Goal: Task Accomplishment & Management: Complete application form

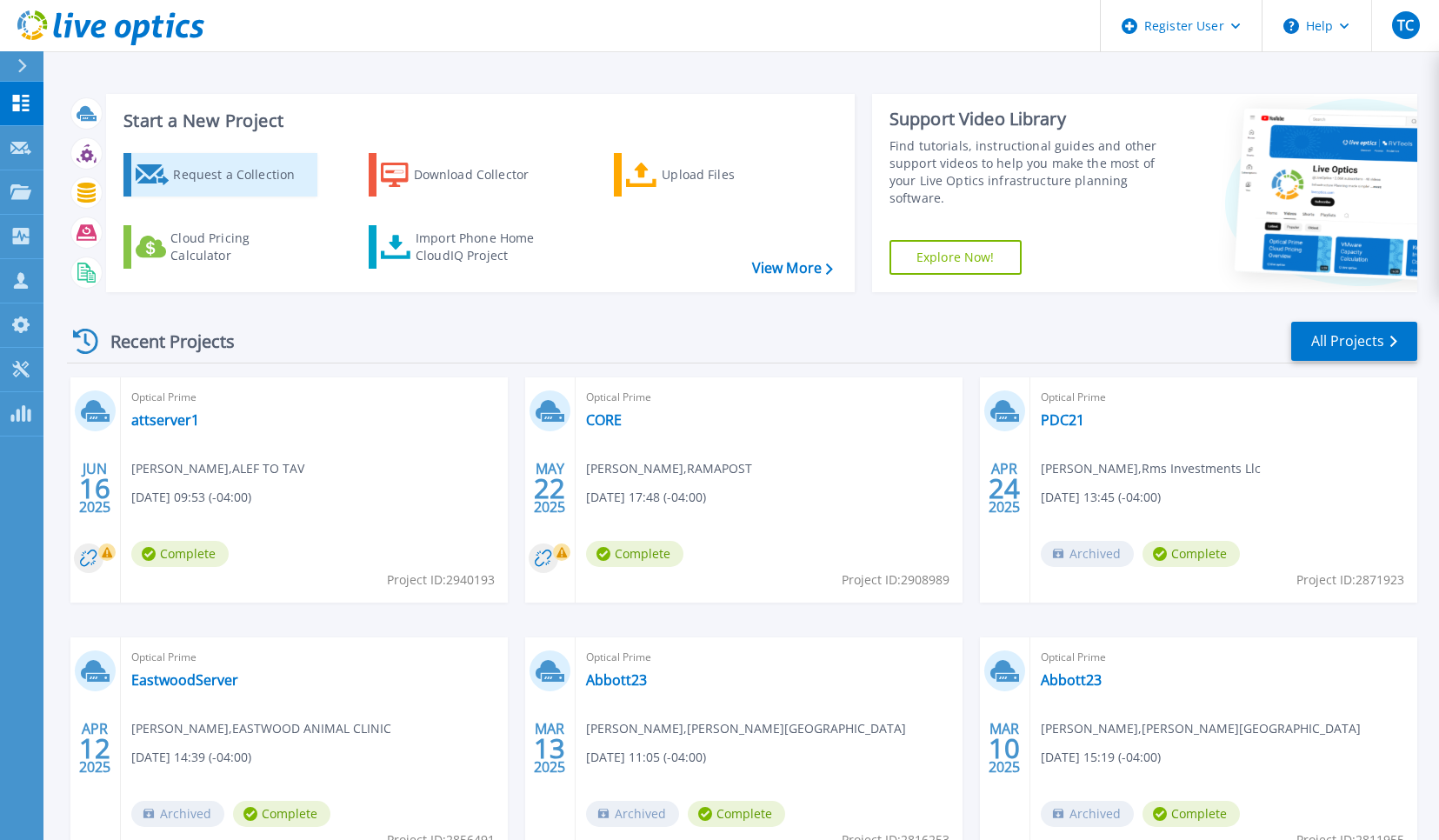
click at [240, 183] on div "Request a Collection" at bounding box center [242, 174] width 139 height 34
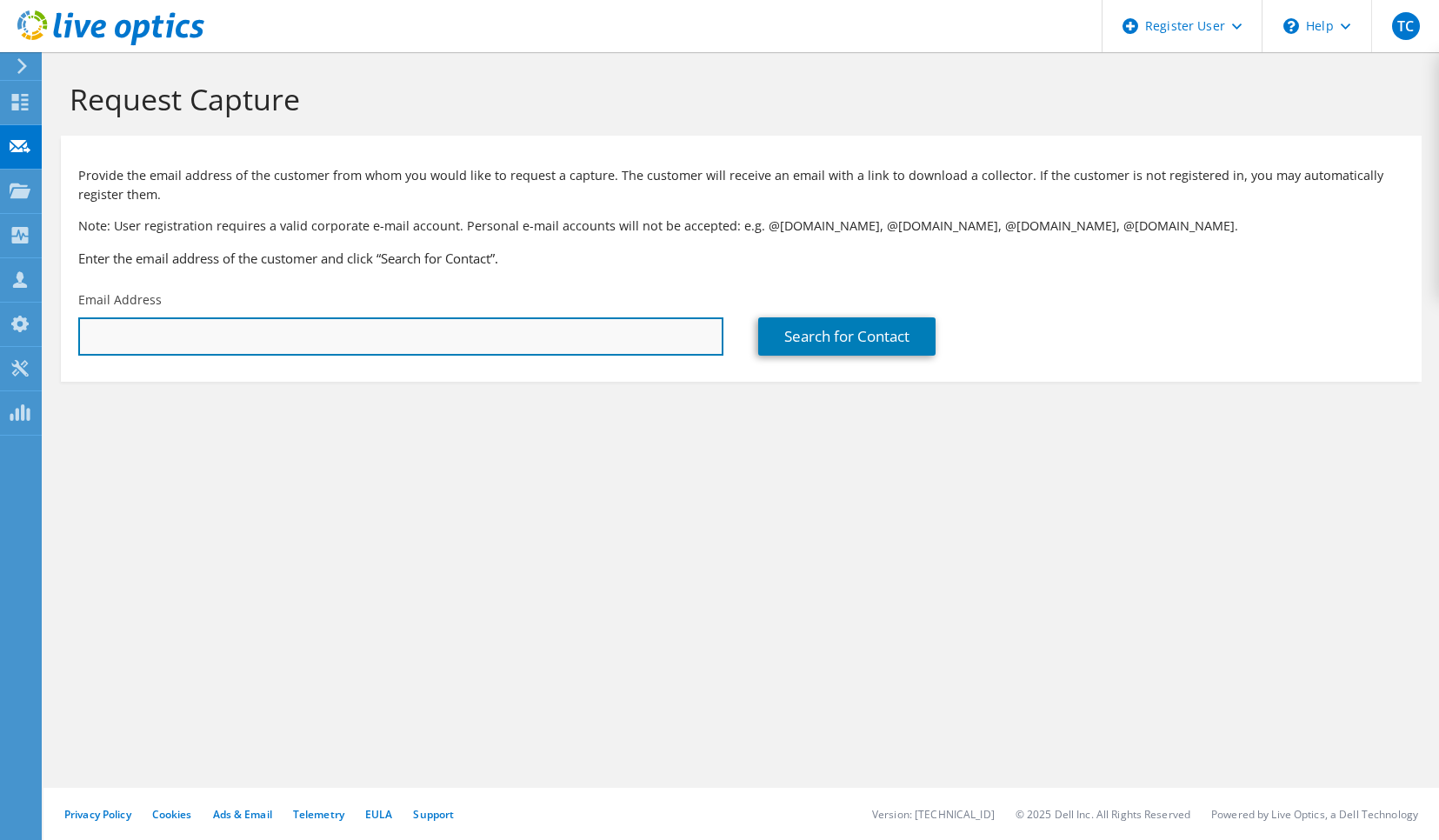
click at [304, 345] on input "text" at bounding box center [400, 336] width 645 height 38
paste input "[EMAIL_ADDRESS][DOMAIN_NAME]"
type input "[EMAIL_ADDRESS][DOMAIN_NAME]"
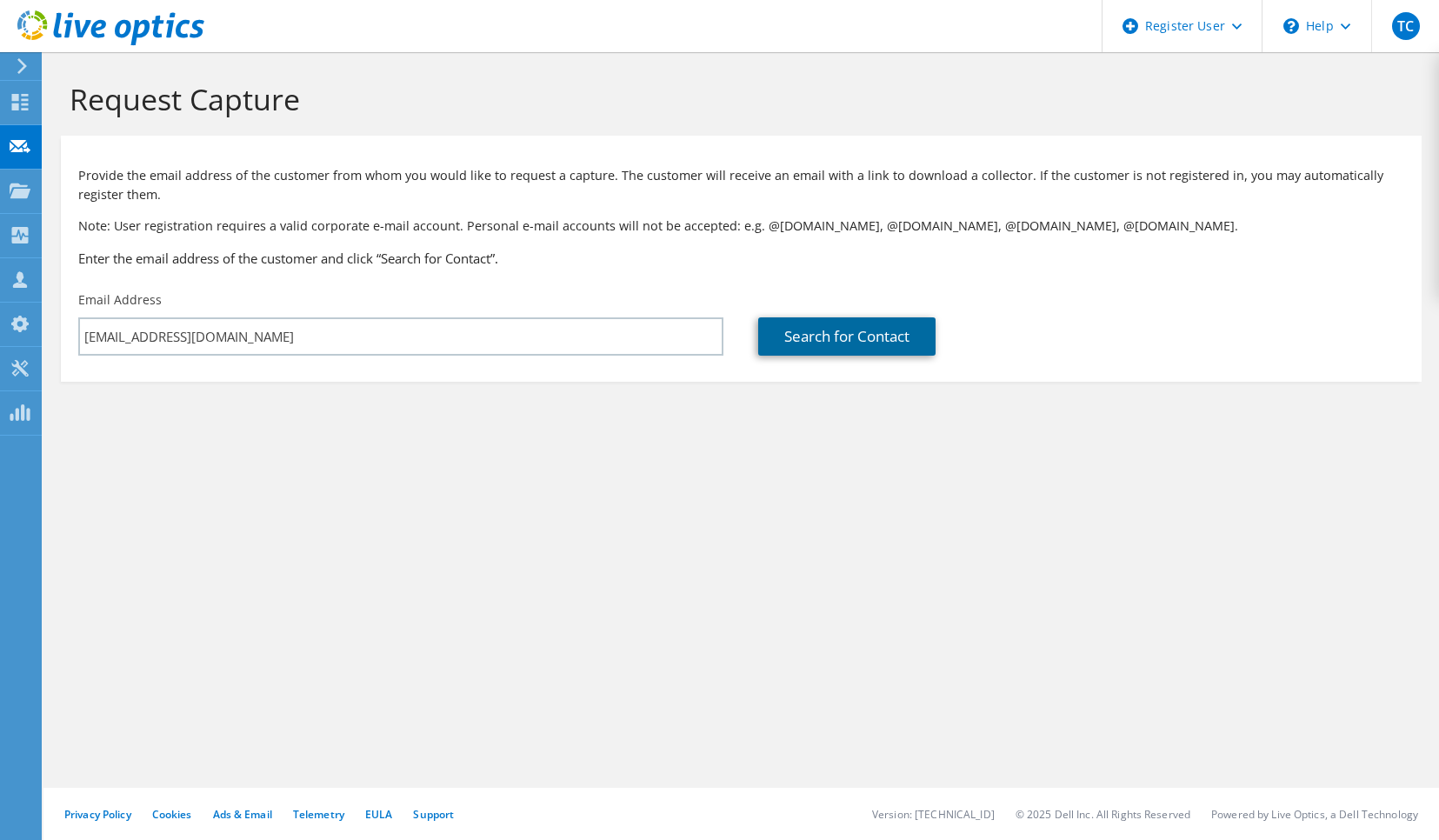
click at [806, 343] on link "Search for Contact" at bounding box center [847, 336] width 177 height 38
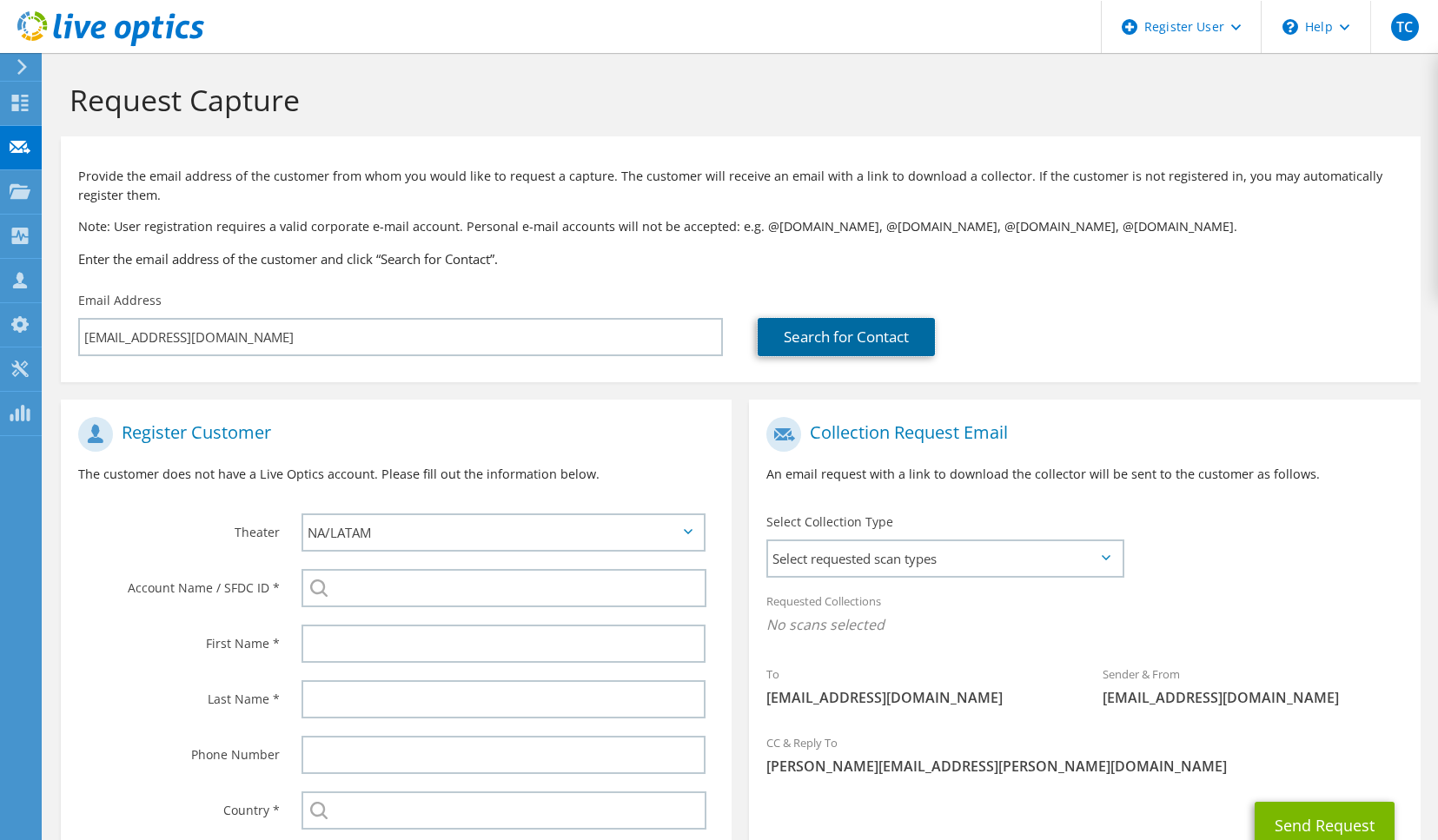
scroll to position [87, 0]
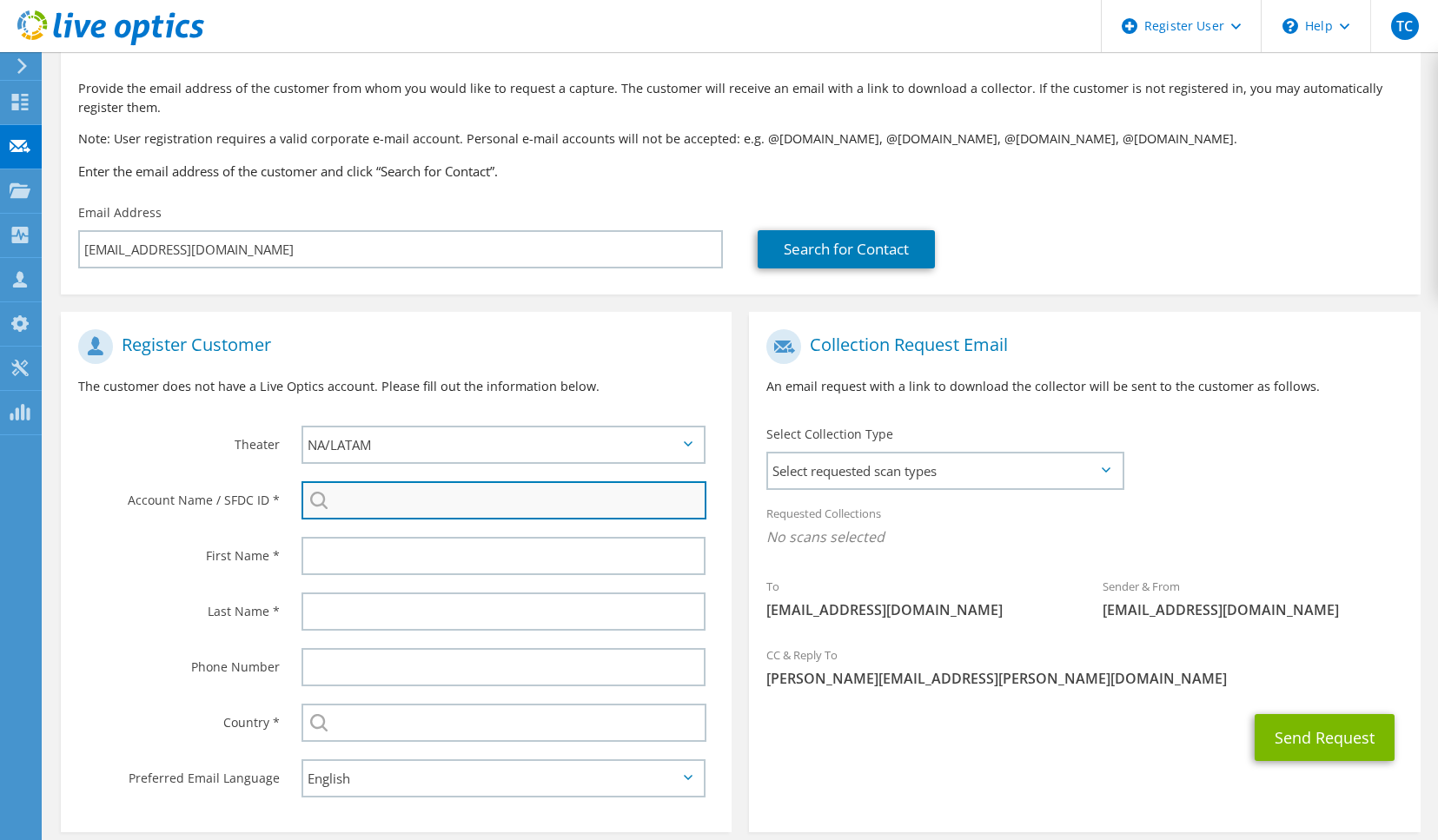
click at [395, 509] on input "search" at bounding box center [504, 500] width 405 height 38
paste input "2434074443"
click at [359, 528] on li "ENVIRONAMICS INC : 2434074443" at bounding box center [401, 524] width 200 height 20
type input "ENVIRONAMICS INC : 2434074443"
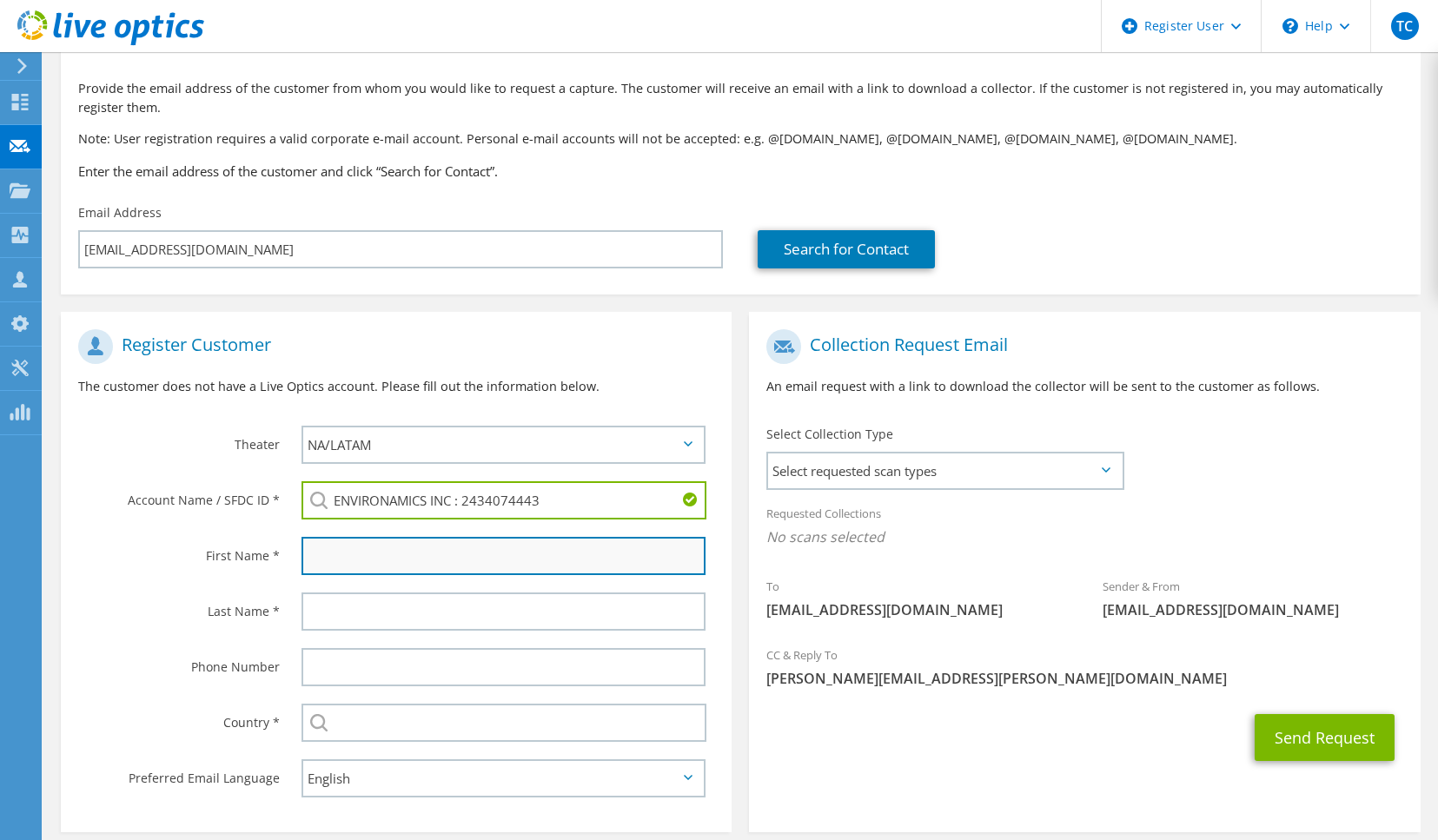
click at [313, 551] on input "text" at bounding box center [504, 555] width 404 height 38
paste input "[PERSON_NAME]"
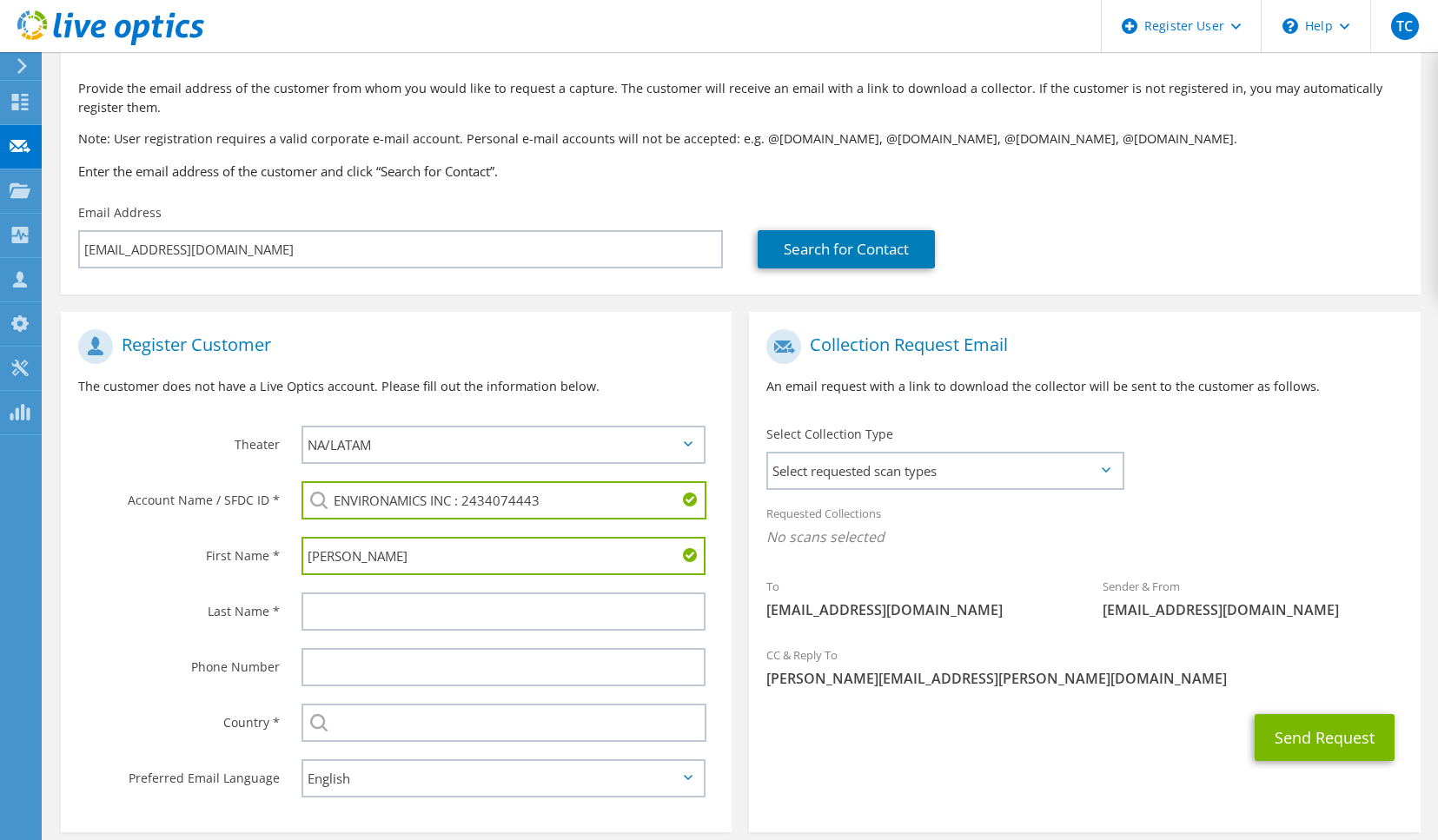
type input "[PERSON_NAME]"
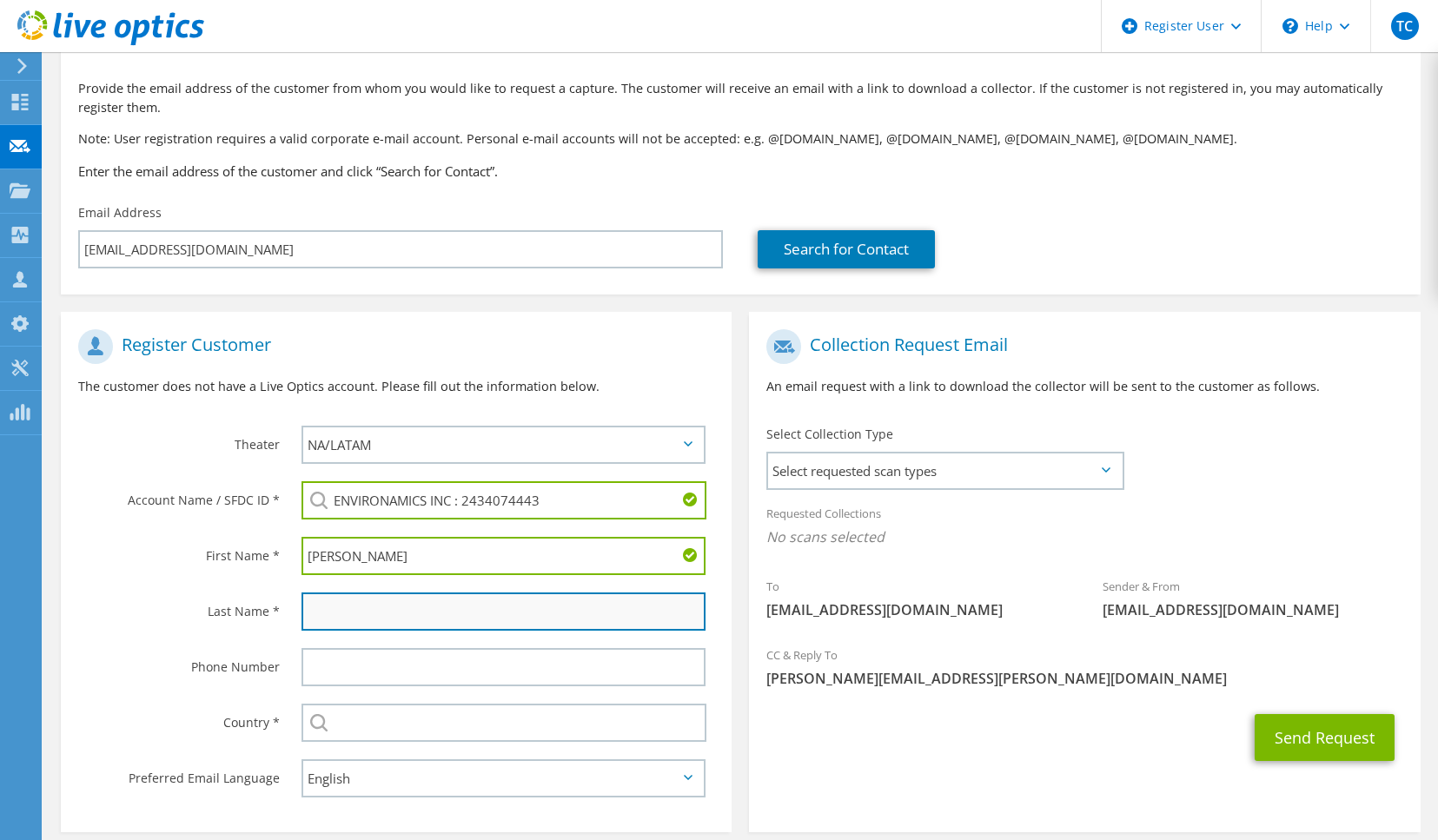
click at [377, 608] on input "text" at bounding box center [504, 611] width 404 height 38
paste input "[PERSON_NAME]"
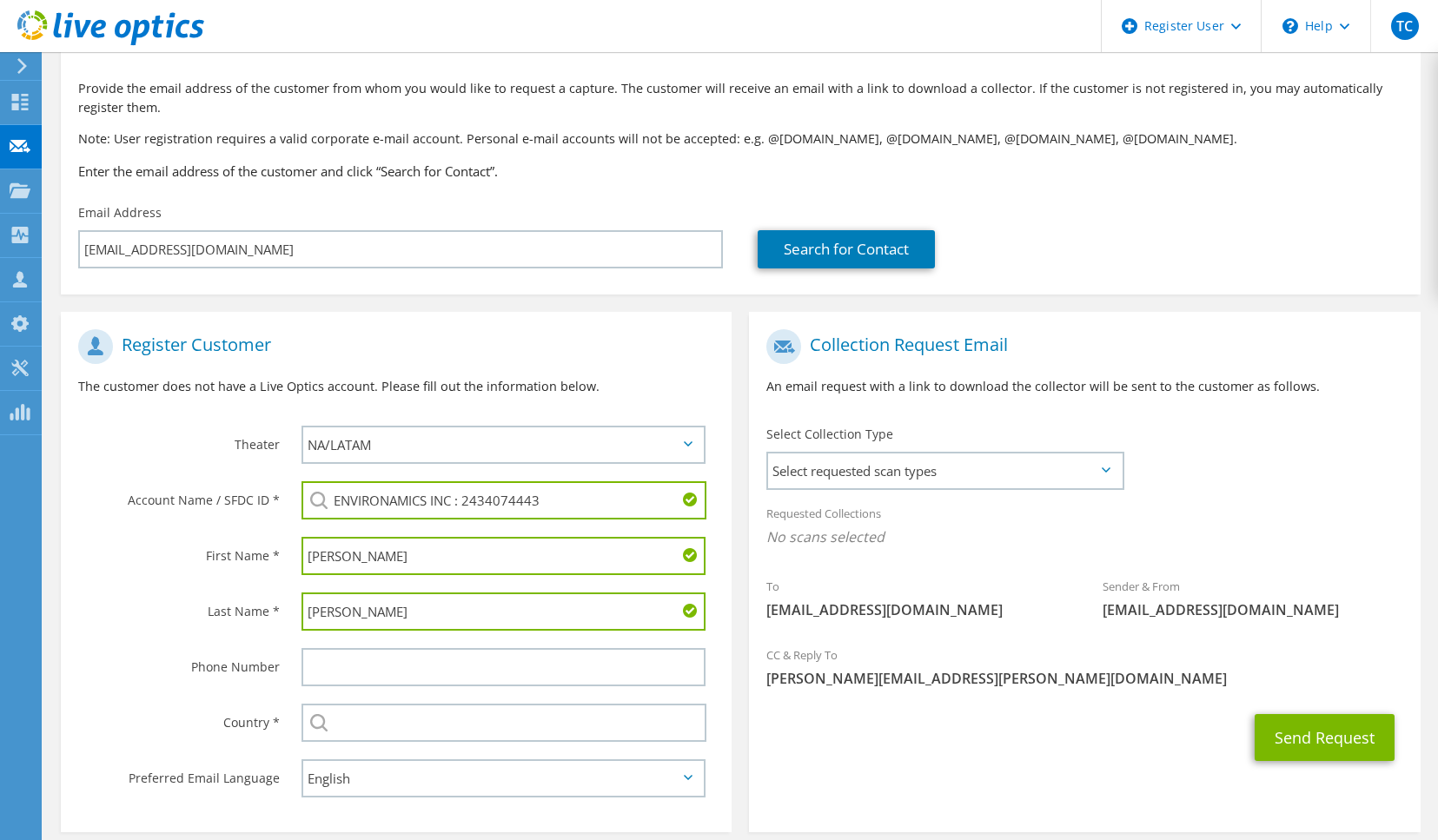
type input "[PERSON_NAME]"
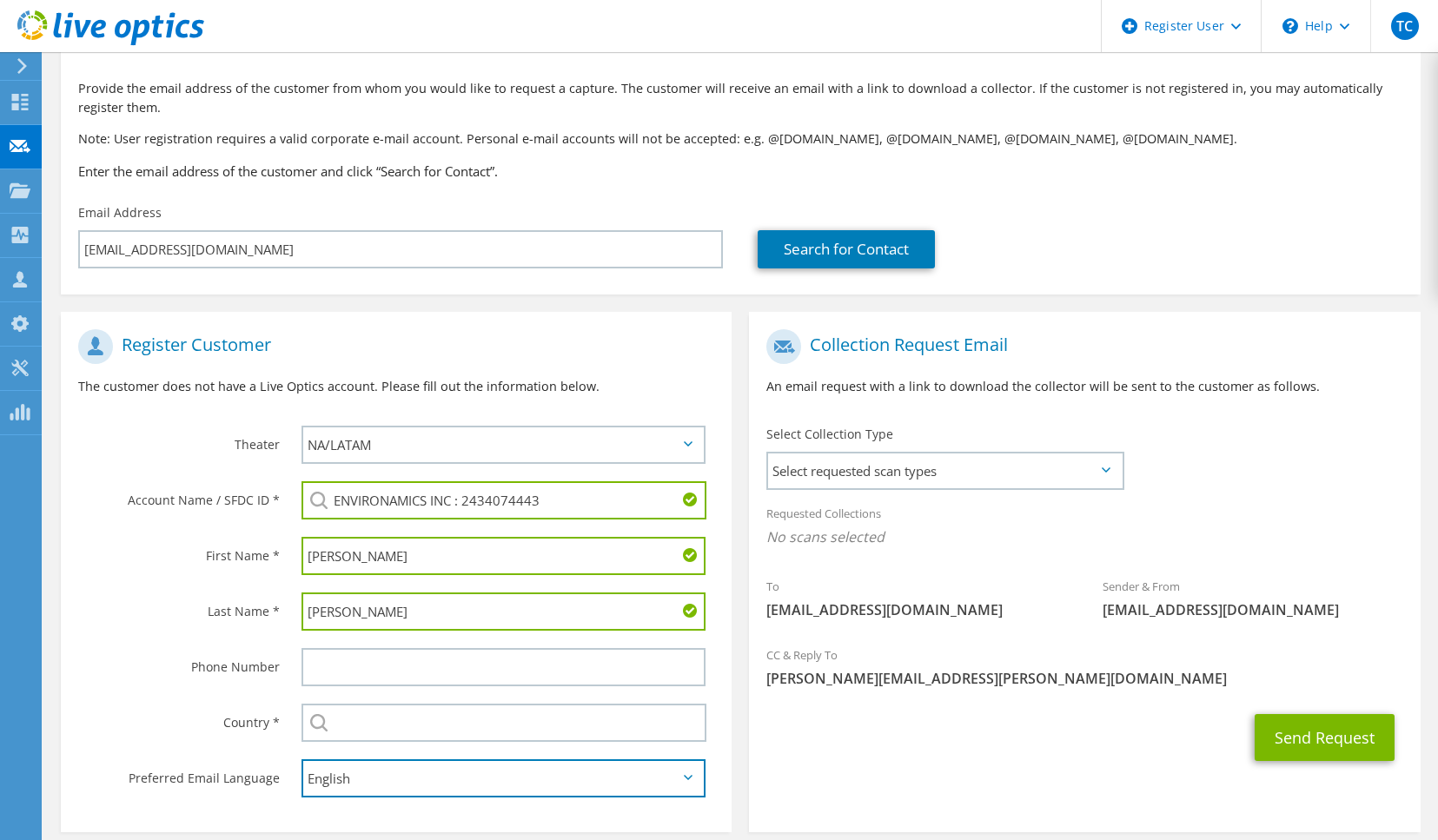
click at [413, 776] on select "English Deutsch Español Français Italiano Polski Português Русский 한국어 中文 日本語" at bounding box center [504, 778] width 404 height 38
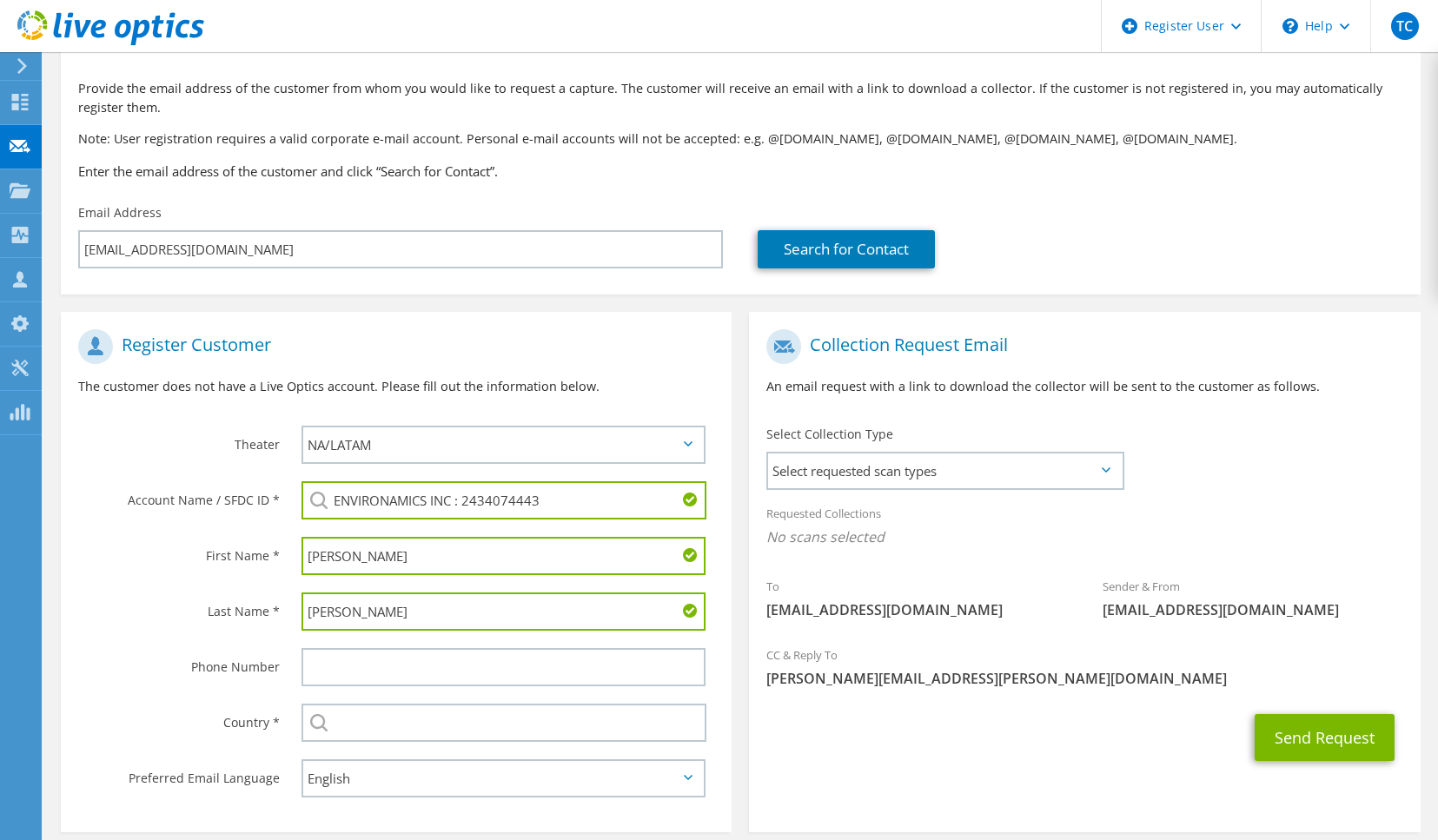
click at [413, 823] on section "Register Customer The customer does not have a Live Optics account. Please fill…" at bounding box center [396, 571] width 671 height 520
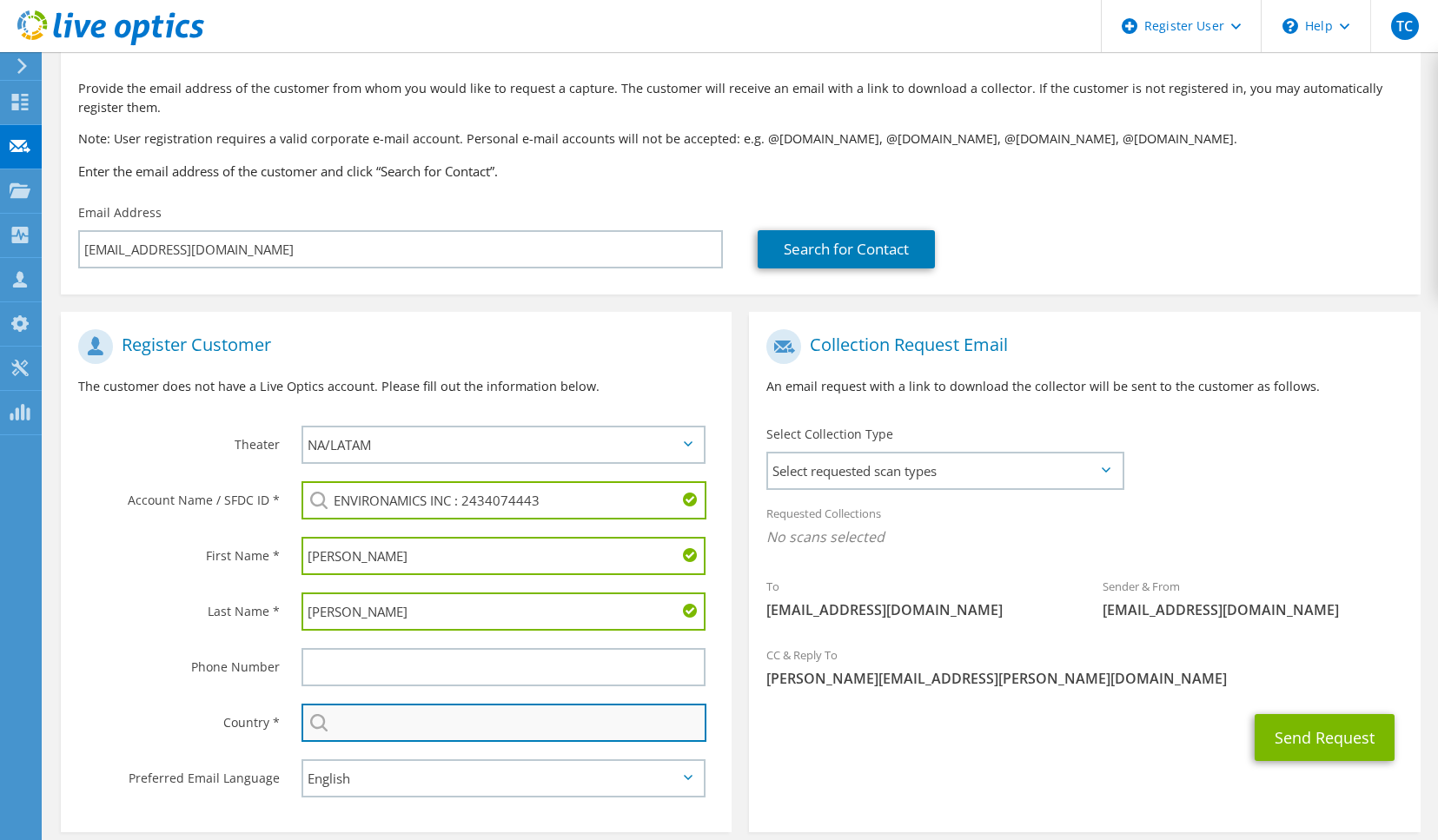
click at [413, 724] on input "text" at bounding box center [504, 722] width 405 height 38
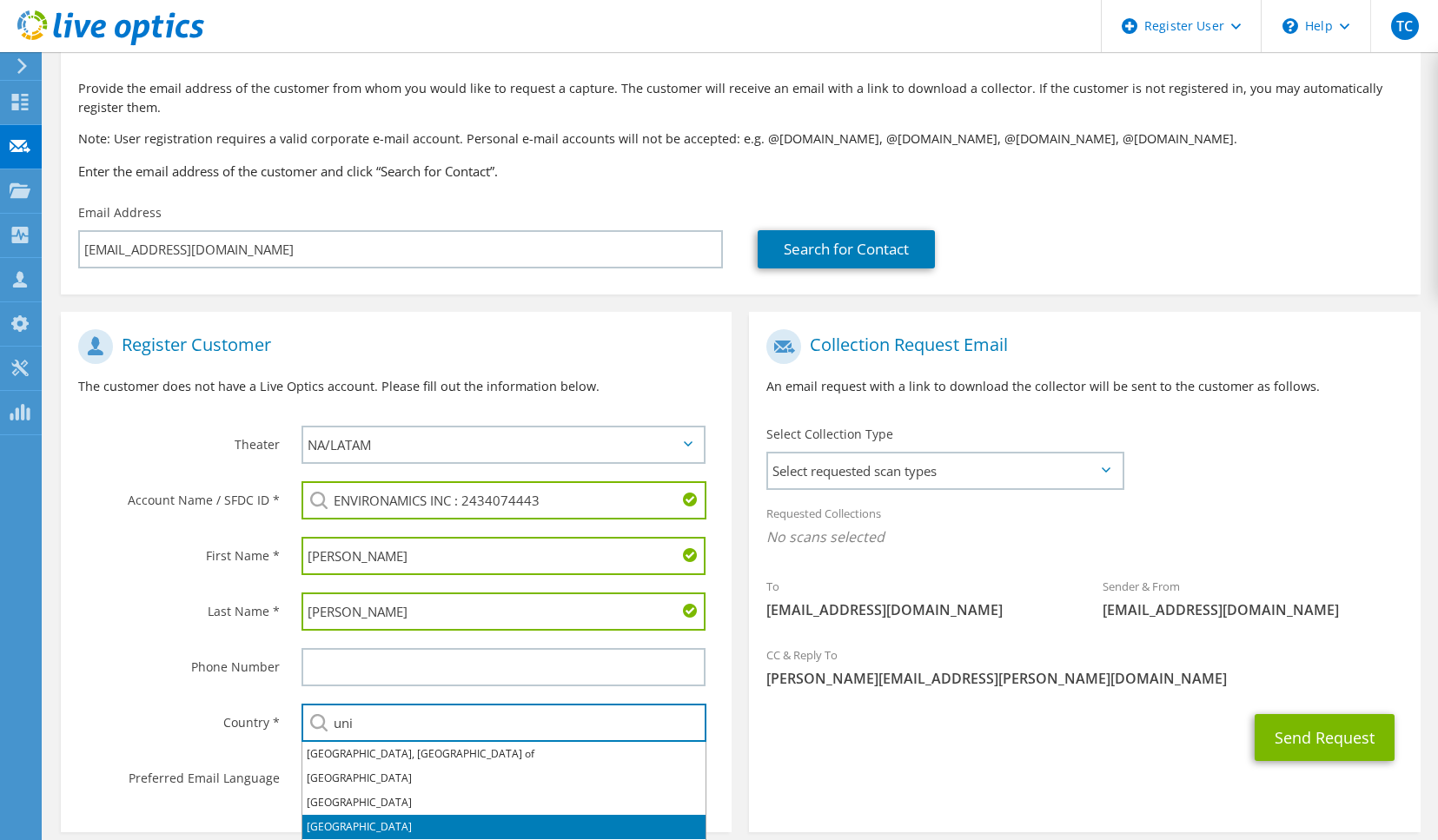
click at [404, 820] on li "[GEOGRAPHIC_DATA]" at bounding box center [504, 827] width 403 height 24
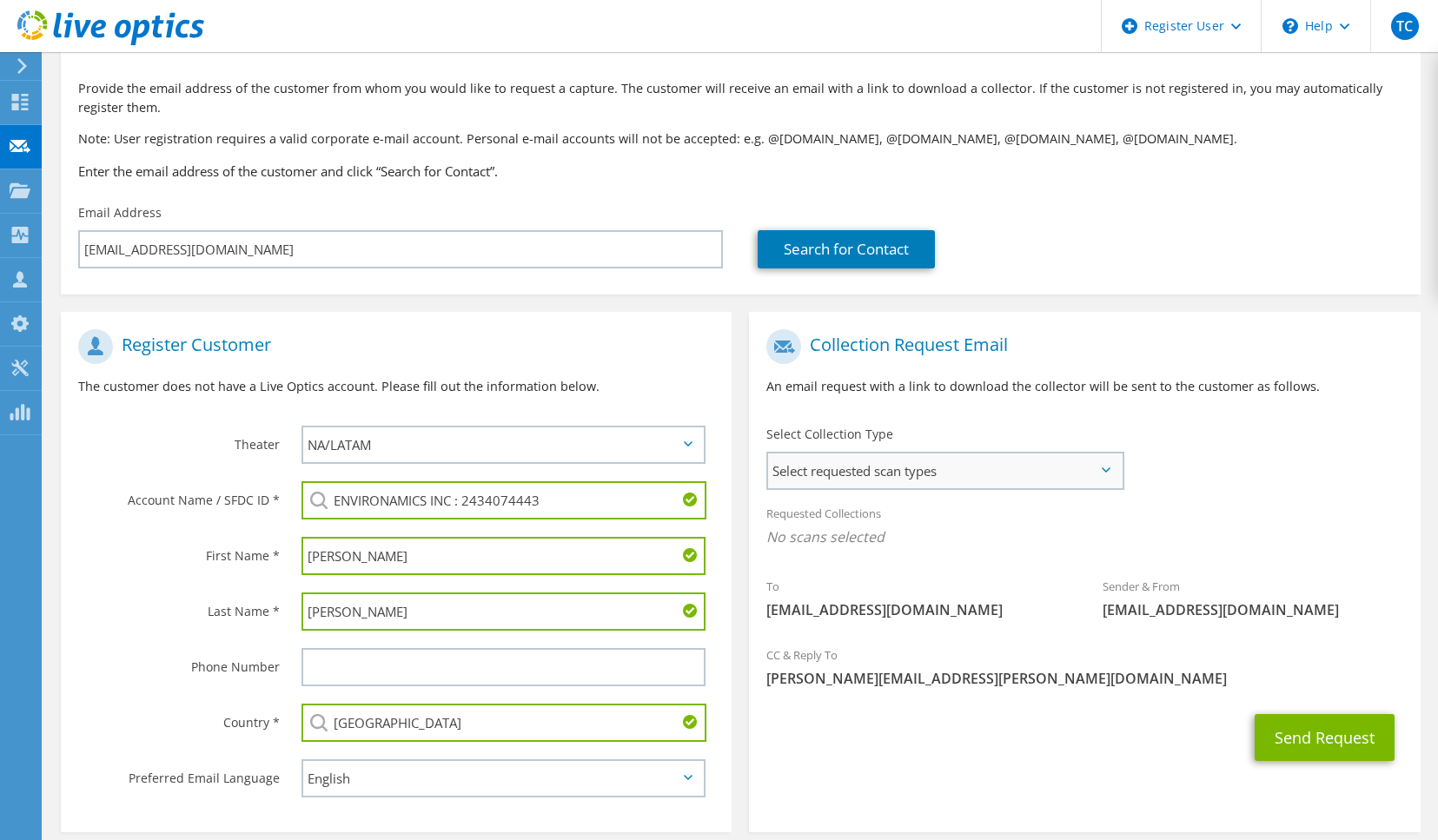
type input "[GEOGRAPHIC_DATA]"
click at [890, 477] on span "Select requested scan types" at bounding box center [944, 470] width 353 height 34
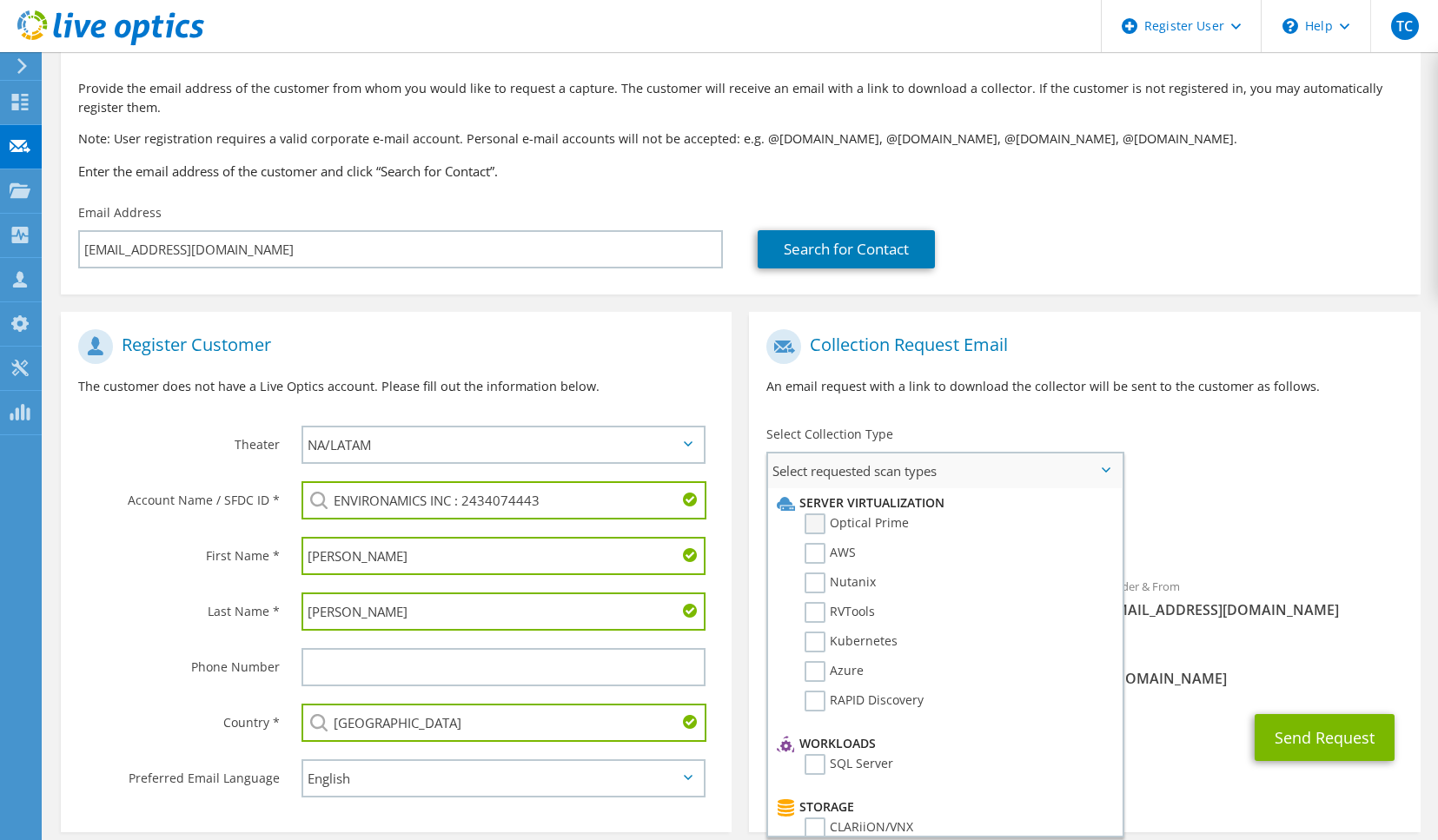
click at [898, 528] on label "Optical Prime" at bounding box center [857, 524] width 104 height 20
click at [0, 0] on input "Optical Prime" at bounding box center [0, 0] width 0 height 0
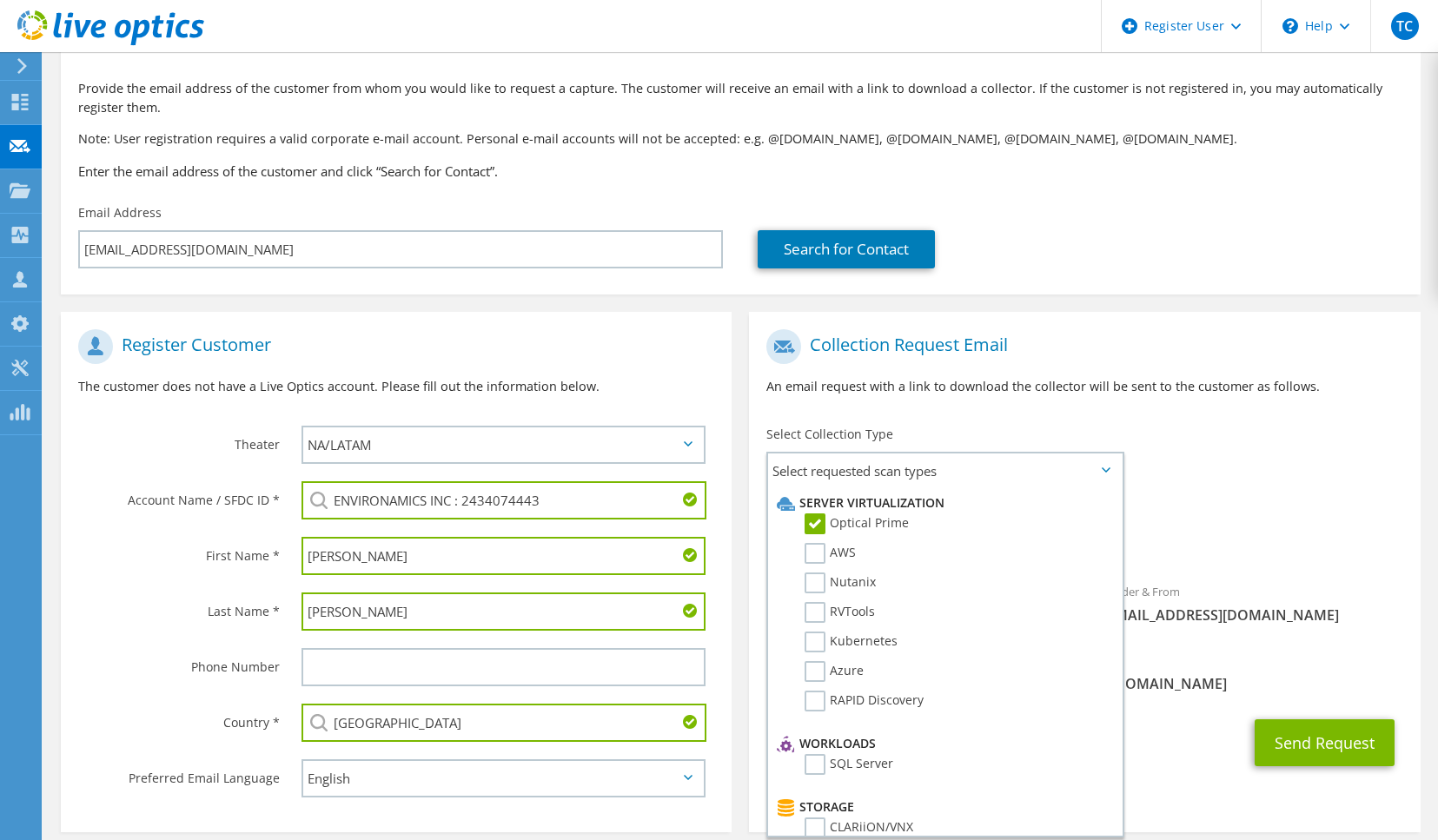
click at [1380, 543] on span "Optical Prime" at bounding box center [1083, 541] width 636 height 29
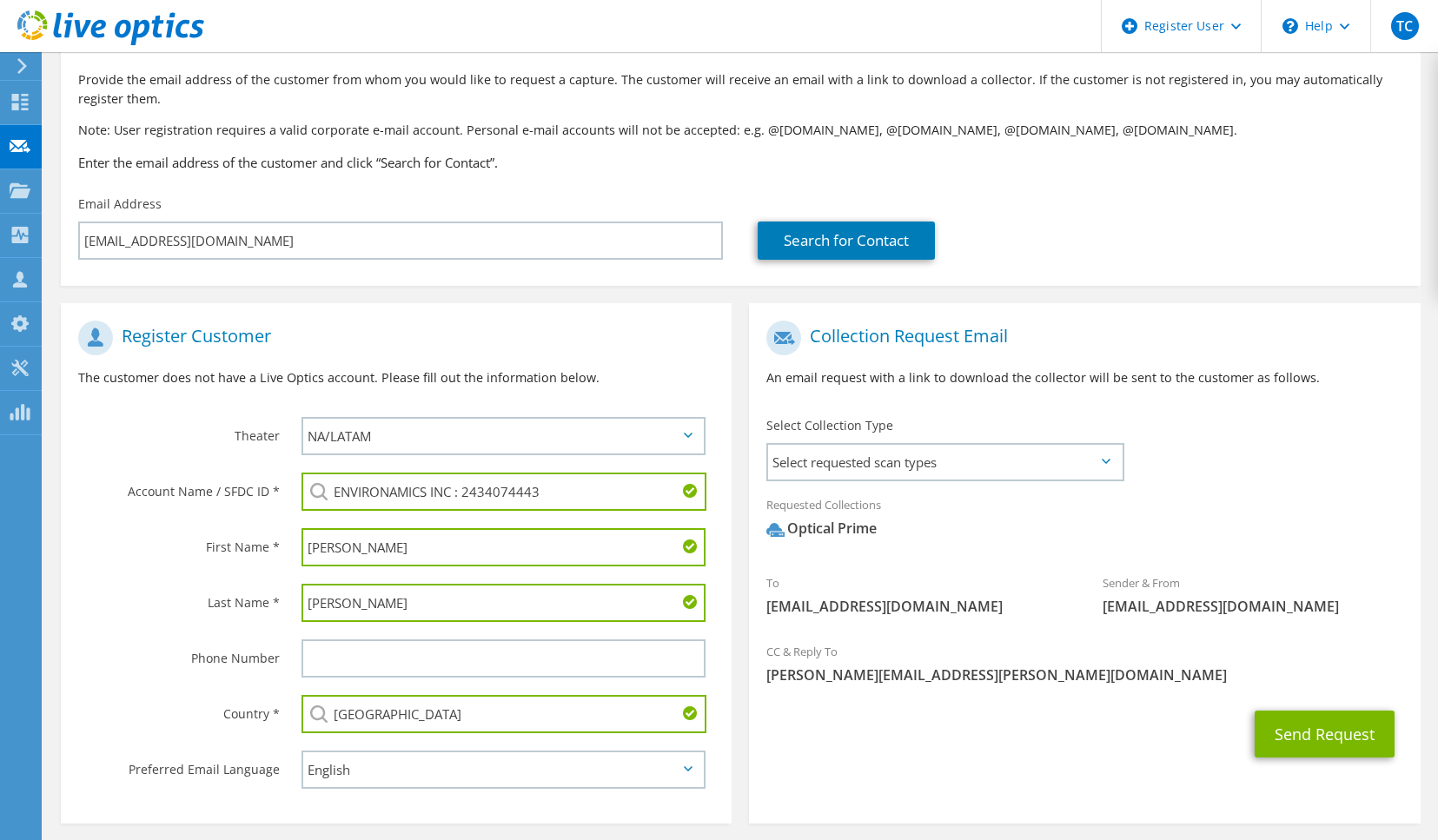
scroll to position [166, 0]
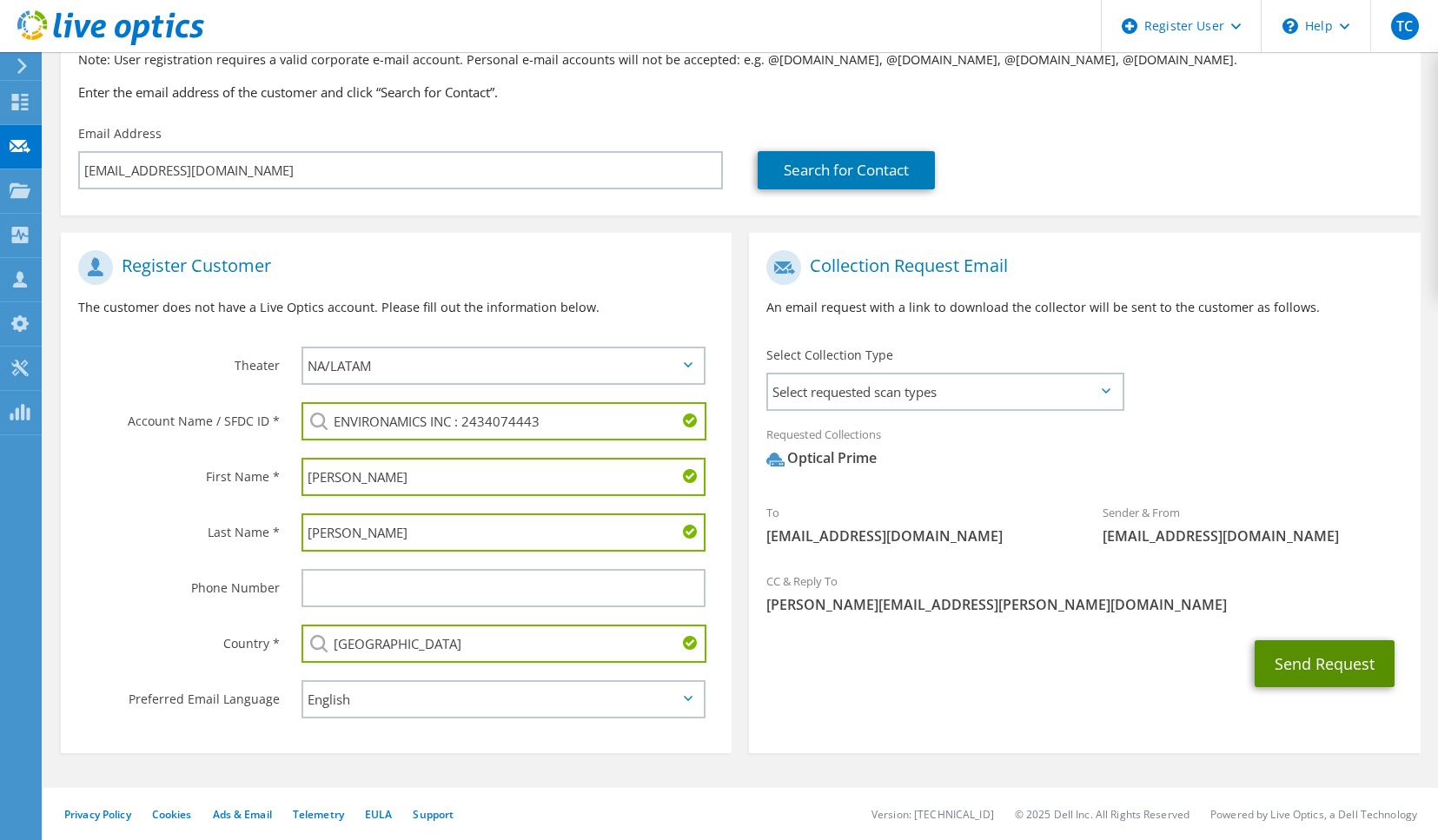
click at [1324, 660] on button "Send Request" at bounding box center [1324, 663] width 140 height 47
